Goal: Task Accomplishment & Management: Complete application form

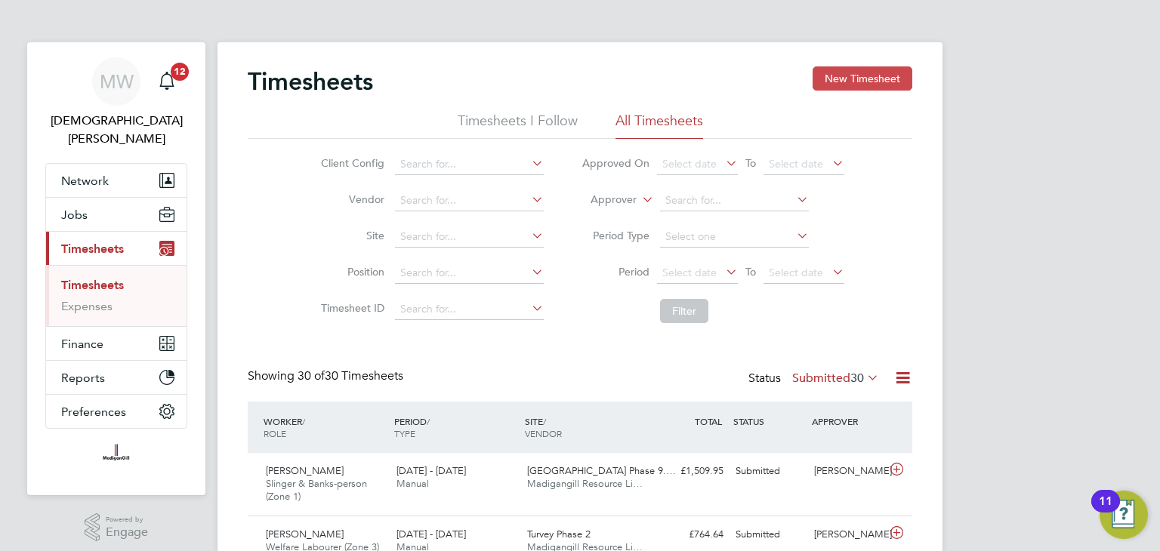
click at [857, 76] on button "New Timesheet" at bounding box center [863, 78] width 100 height 24
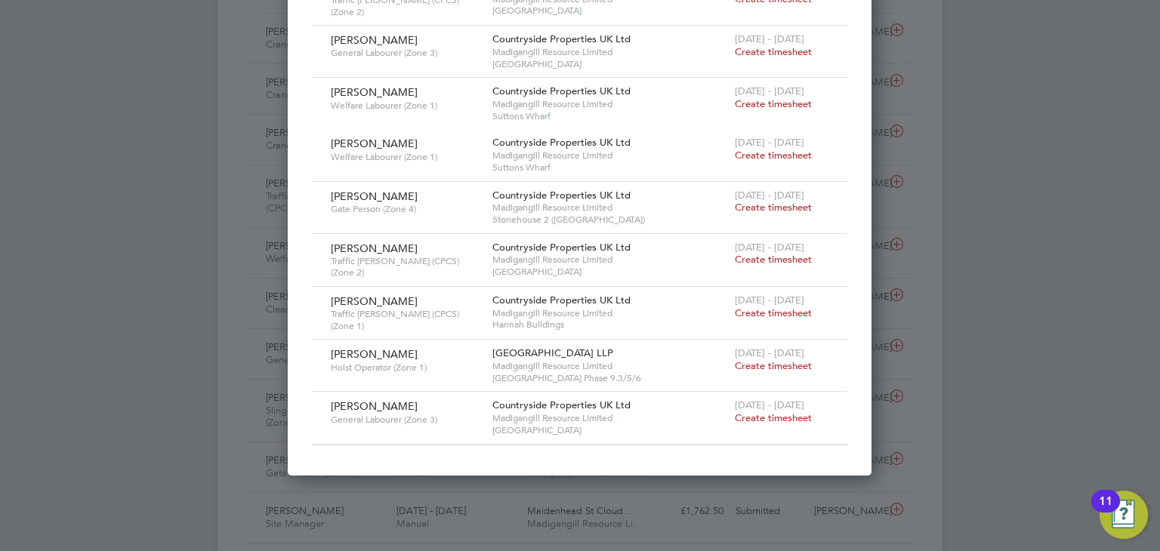
click at [755, 412] on span "Create timesheet" at bounding box center [773, 418] width 77 height 13
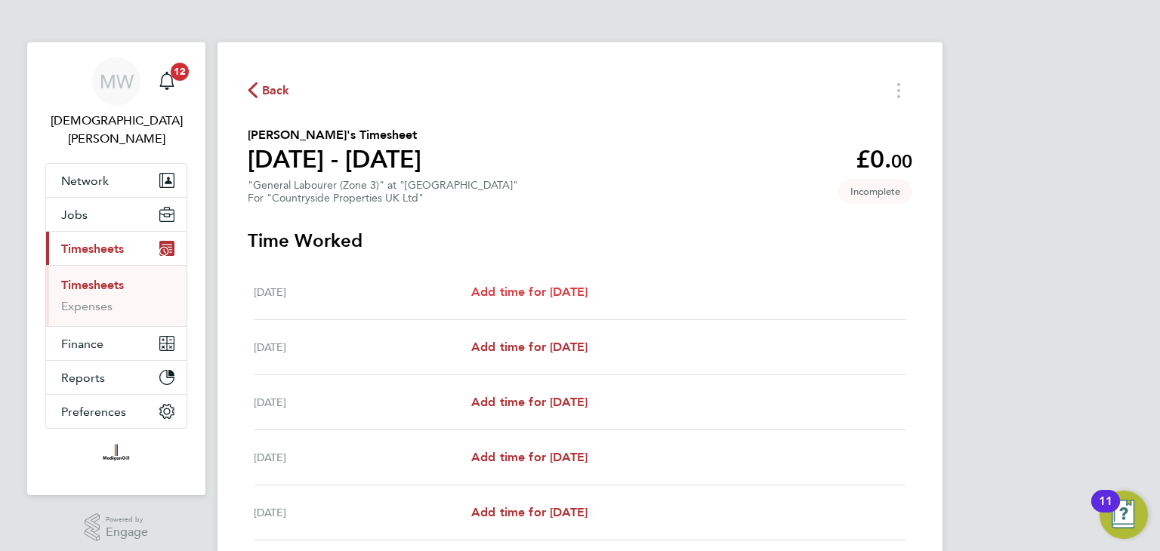
click at [539, 291] on span "Add time for [DATE]" at bounding box center [529, 292] width 116 height 14
select select "30"
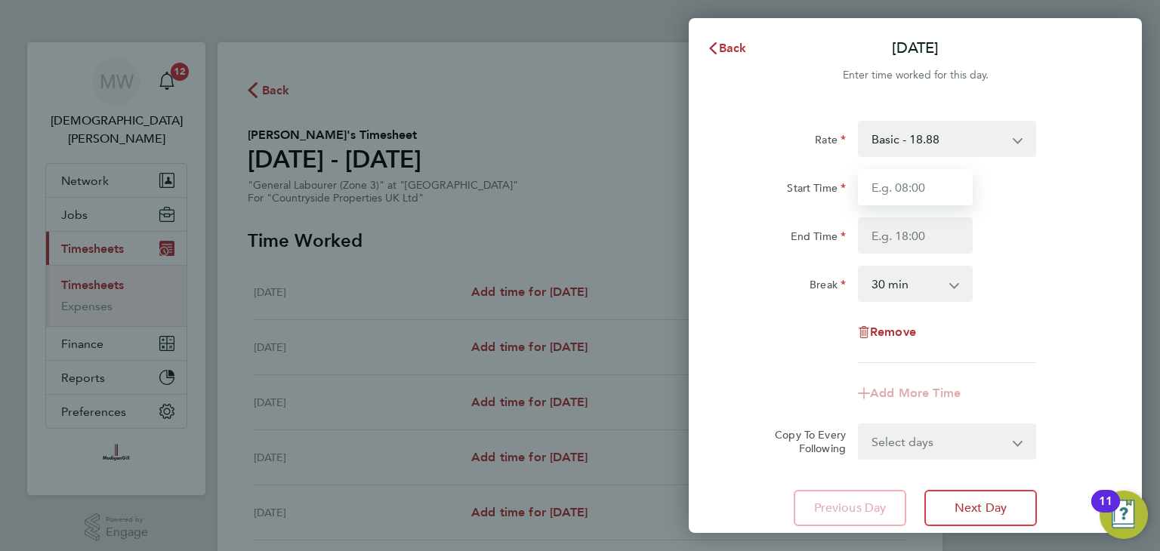
click at [889, 189] on input "Start Time" at bounding box center [915, 187] width 115 height 36
type input "07:30"
click at [925, 230] on input "End Time" at bounding box center [915, 236] width 115 height 36
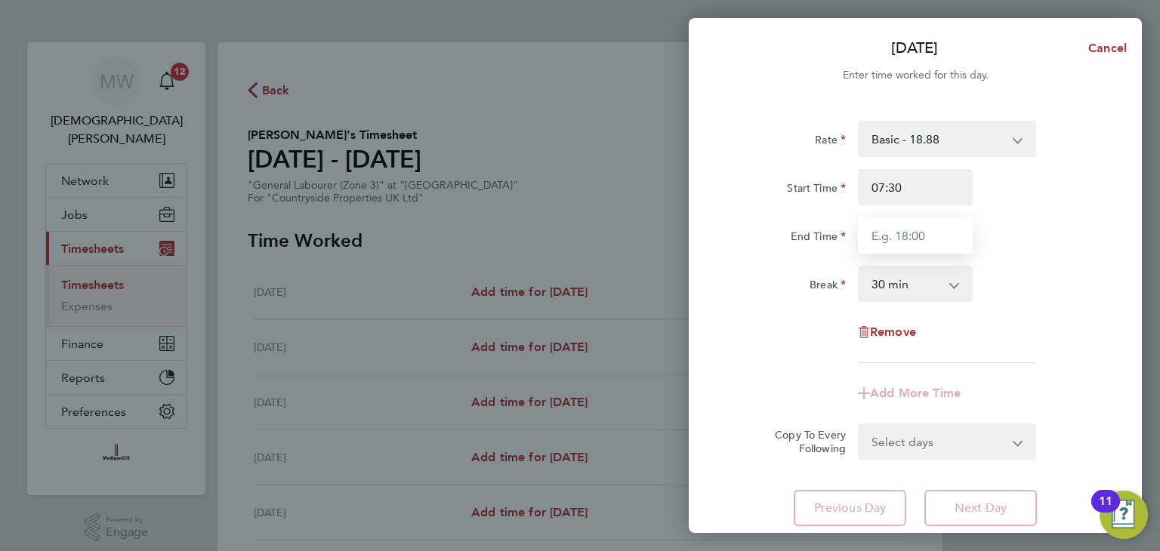
type input "16:30"
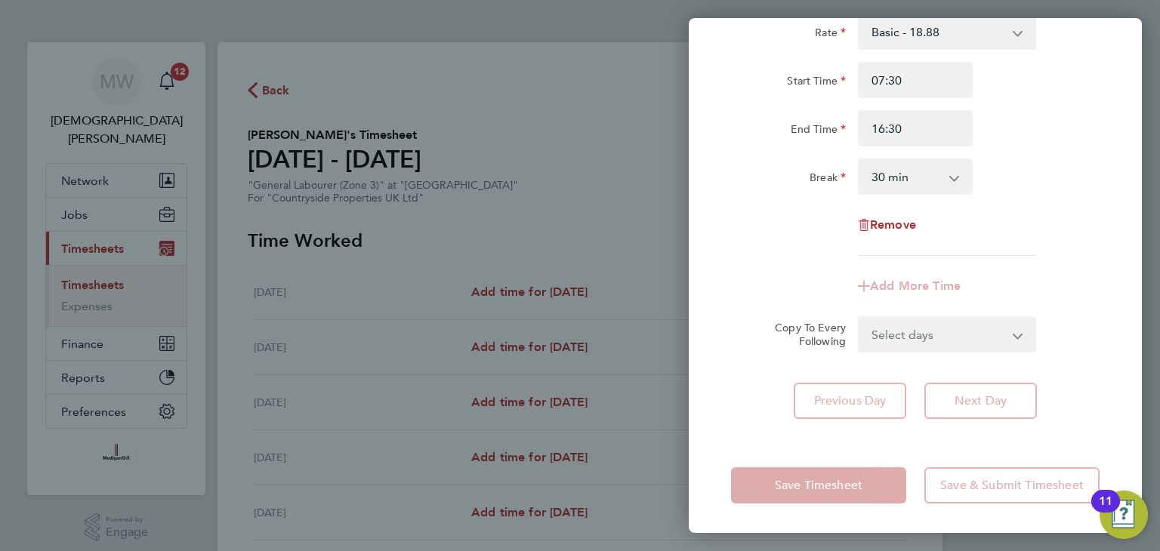
click at [998, 236] on div "Remove" at bounding box center [915, 225] width 381 height 36
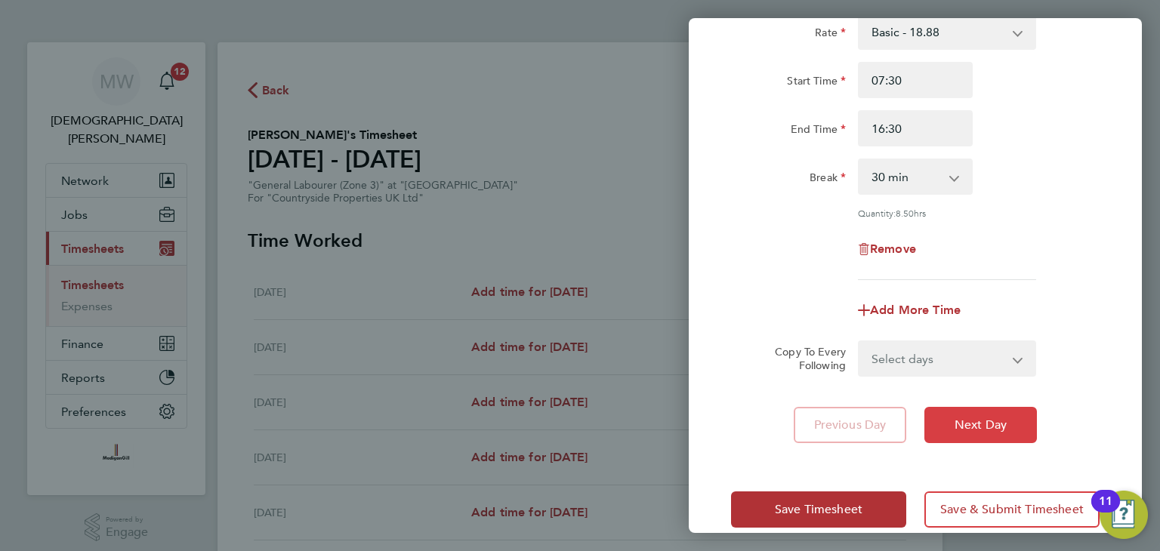
click at [962, 430] on span "Next Day" at bounding box center [981, 425] width 52 height 15
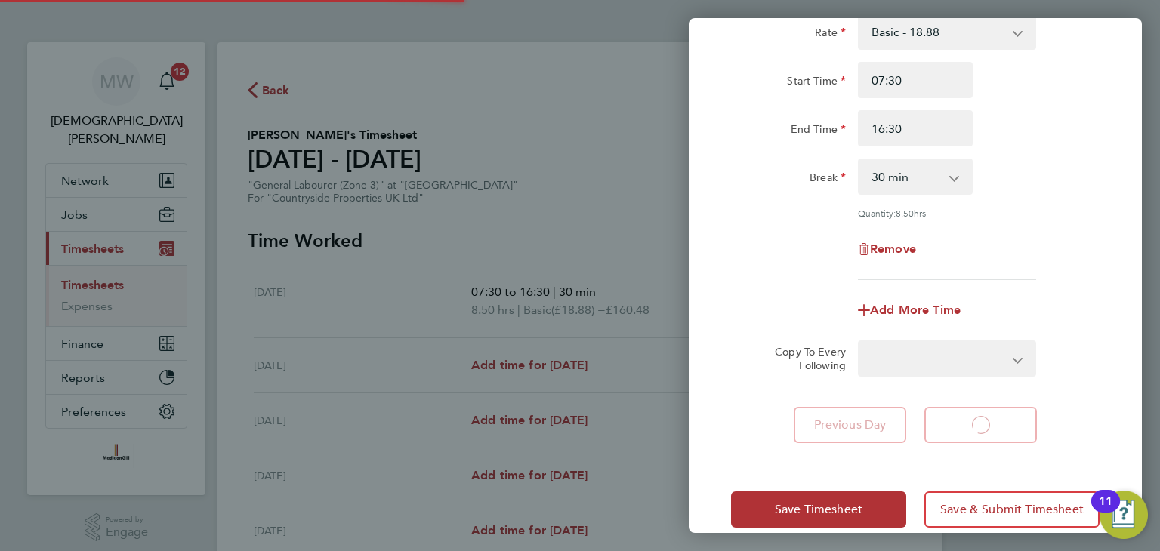
select select "30"
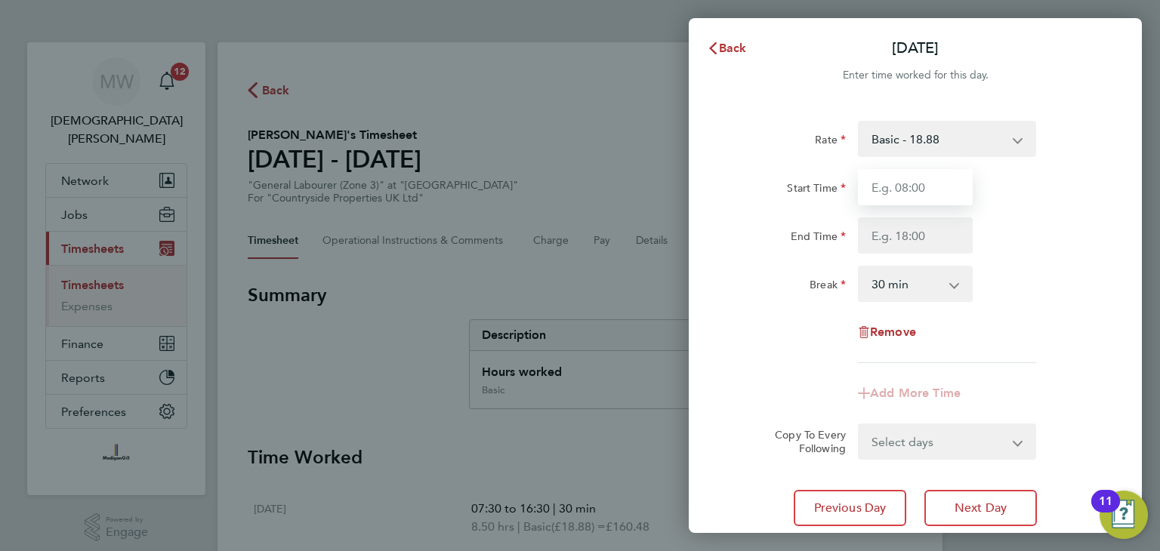
click at [926, 190] on input "Start Time" at bounding box center [915, 187] width 115 height 36
type input "07:30"
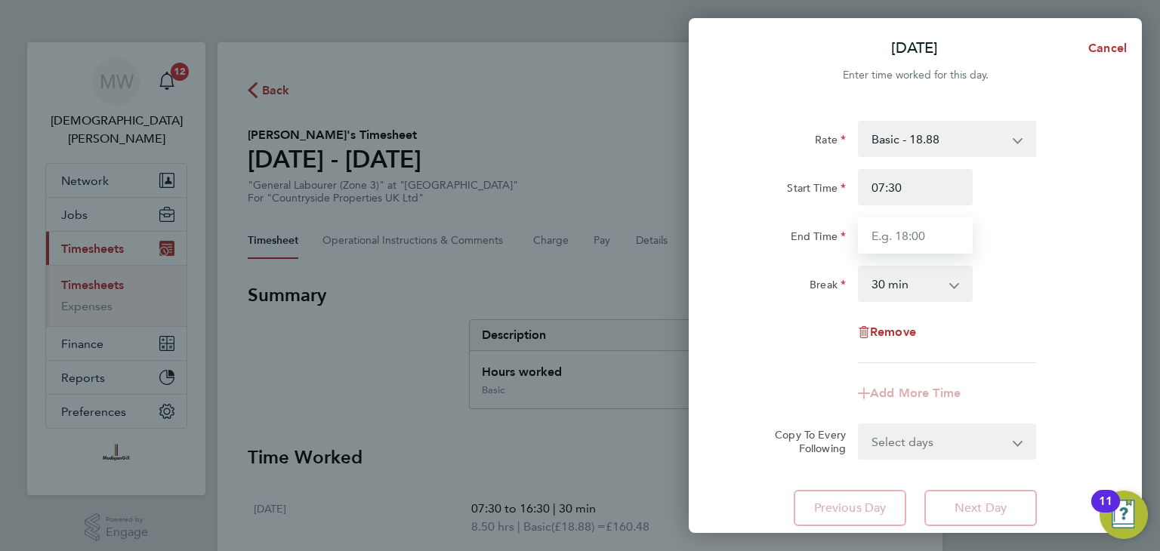
click at [935, 231] on input "End Time" at bounding box center [915, 236] width 115 height 36
type input "16:30"
click at [1027, 348] on div "Remove" at bounding box center [915, 332] width 381 height 36
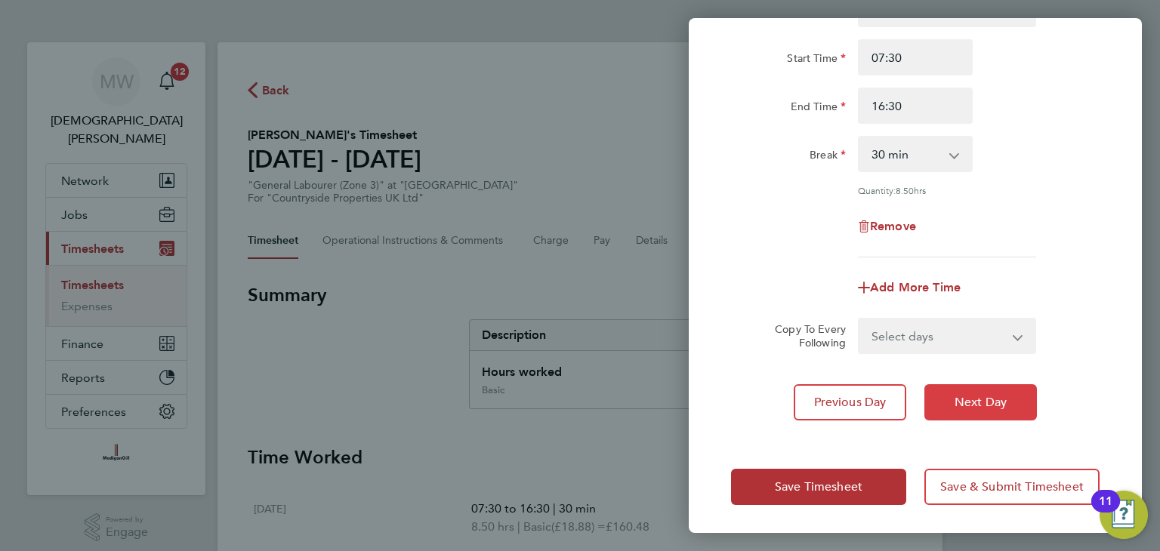
click at [996, 403] on span "Next Day" at bounding box center [981, 402] width 52 height 15
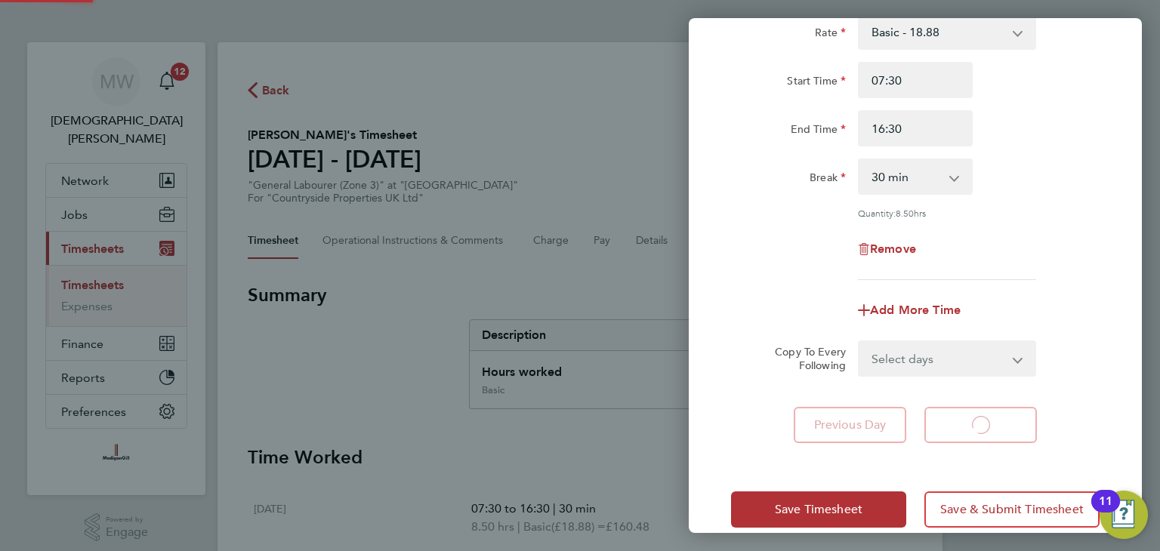
select select "30"
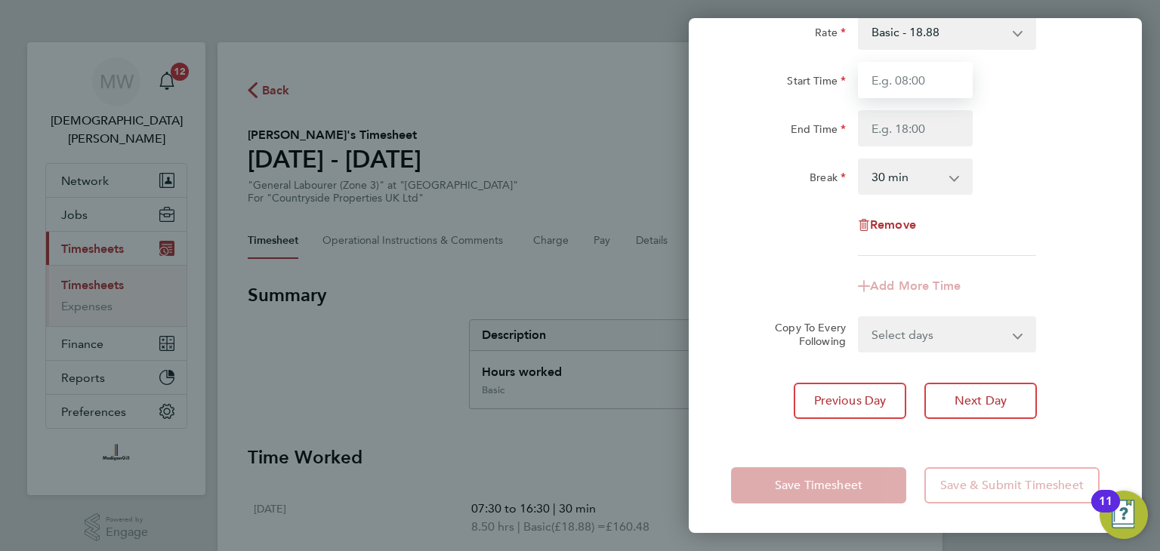
click at [897, 87] on input "Start Time" at bounding box center [915, 80] width 115 height 36
type input "07:30"
click at [917, 126] on input "End Time" at bounding box center [915, 128] width 115 height 36
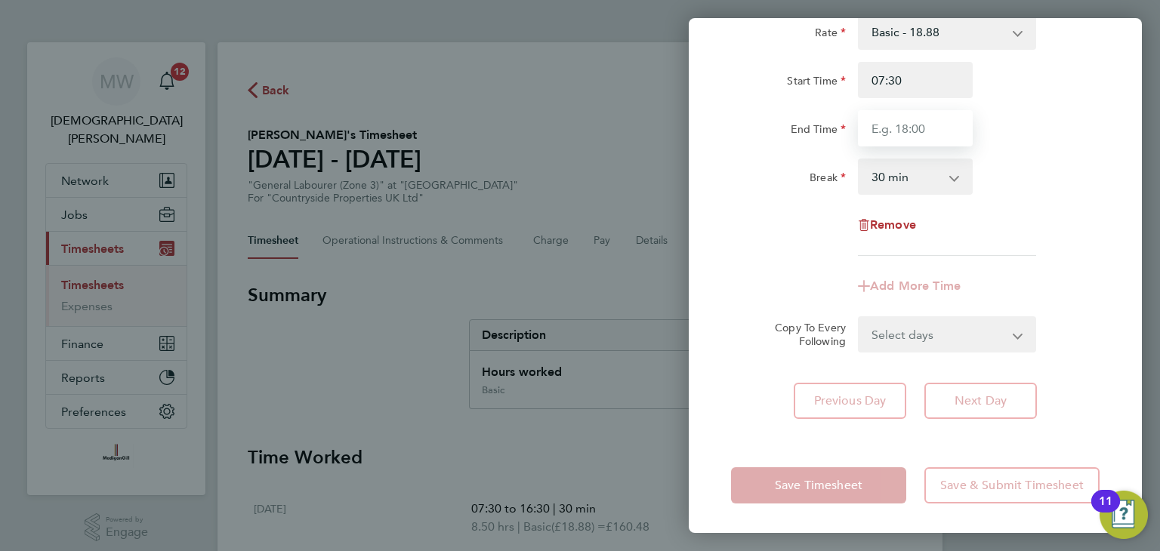
type input "16:30"
click at [1043, 236] on div "Remove" at bounding box center [915, 225] width 381 height 36
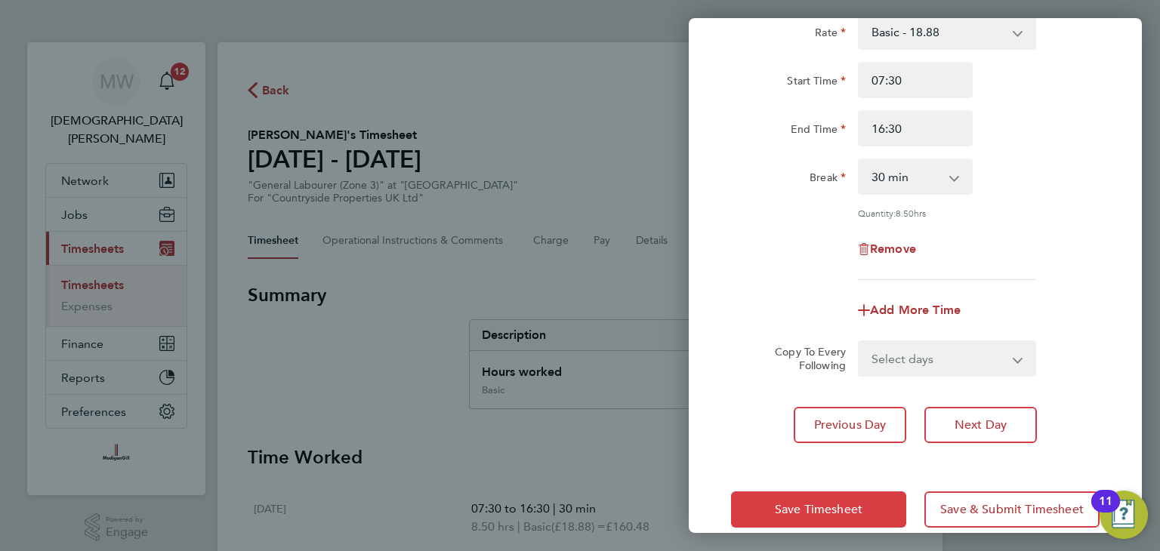
click at [814, 512] on span "Save Timesheet" at bounding box center [819, 509] width 88 height 15
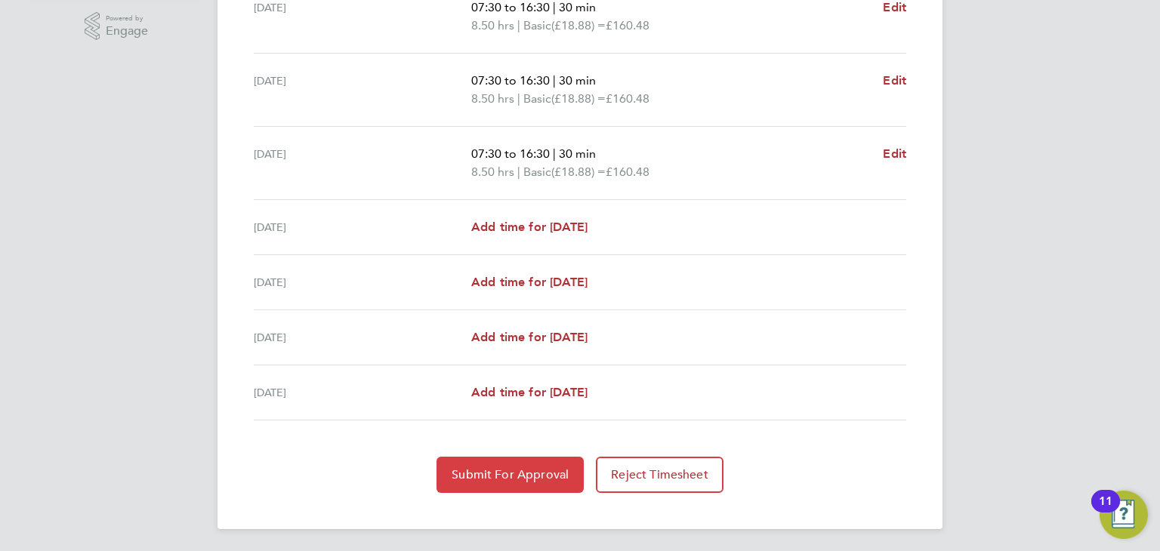
click at [535, 471] on span "Submit For Approval" at bounding box center [510, 475] width 117 height 15
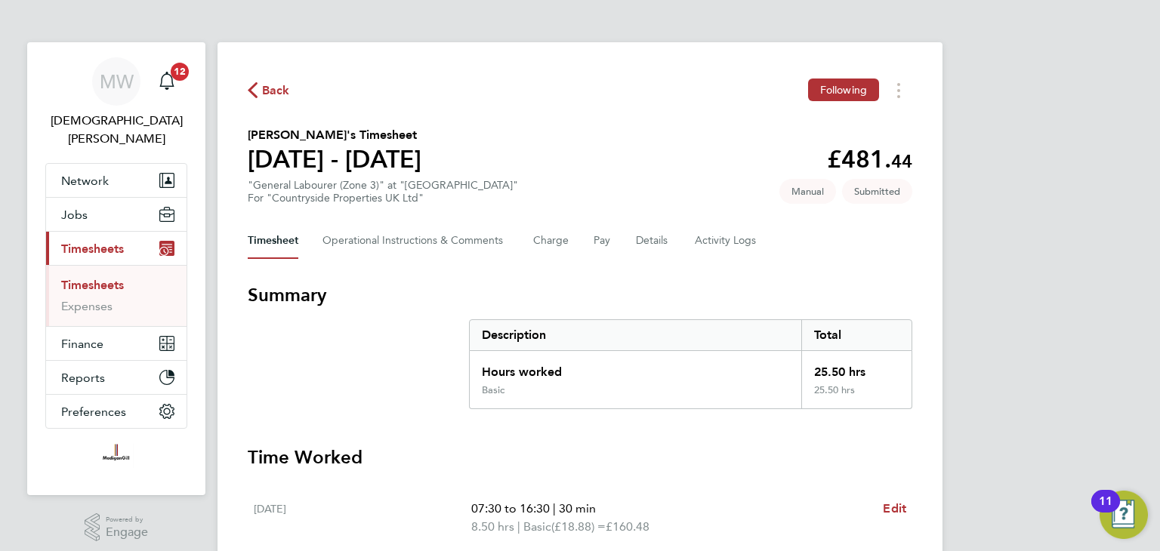
drag, startPoint x: 272, startPoint y: 88, endPoint x: 17, endPoint y: 184, distance: 271.8
click at [270, 88] on span "Back" at bounding box center [276, 91] width 28 height 18
